Goal: Task Accomplishment & Management: Use online tool/utility

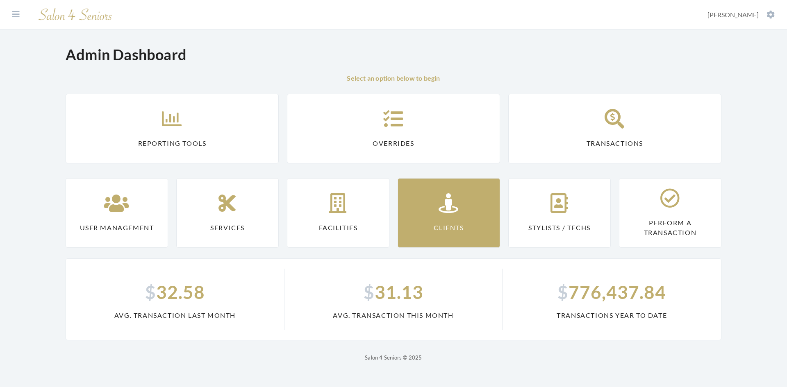
click at [439, 223] on link "Clients" at bounding box center [449, 213] width 102 height 70
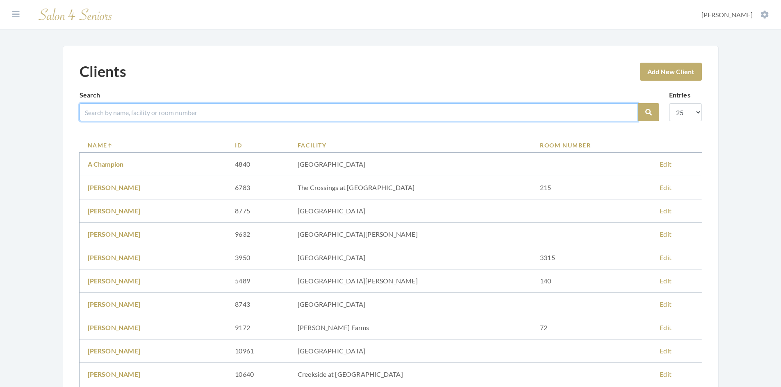
click at [162, 114] on input "search" at bounding box center [359, 112] width 558 height 18
type input "PRINCE"
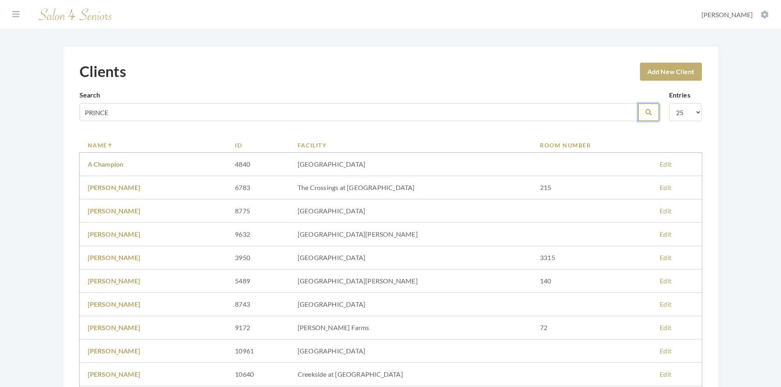
click at [652, 115] on button "Search" at bounding box center [648, 112] width 21 height 18
